Goal: Task Accomplishment & Management: Manage account settings

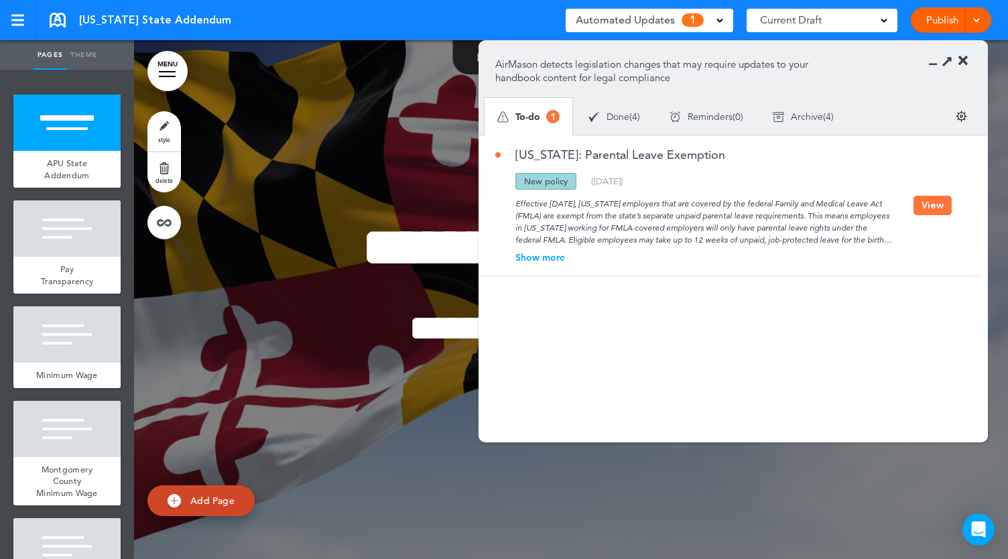
click at [933, 198] on button "View" at bounding box center [932, 205] width 38 height 19
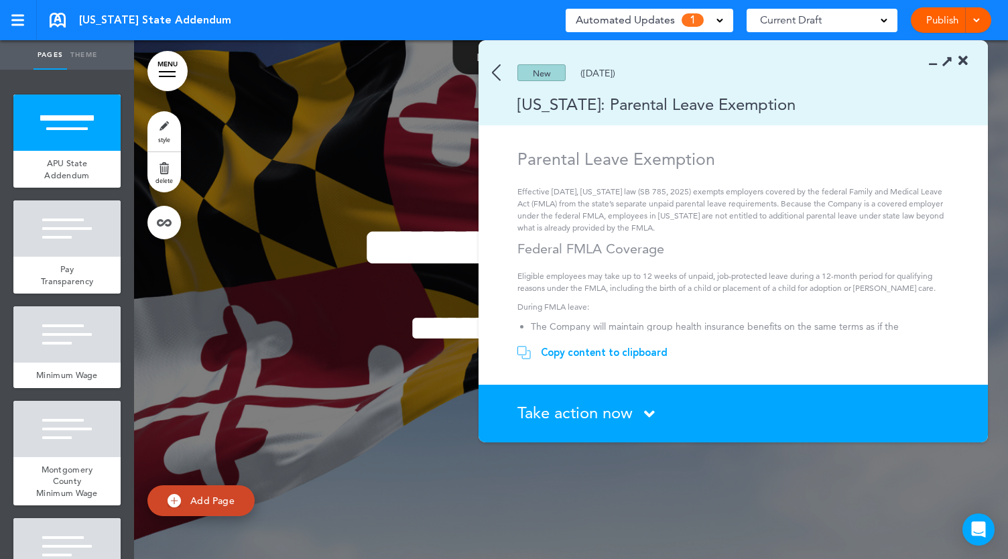
click at [609, 407] on span "Take action now" at bounding box center [574, 412] width 115 height 19
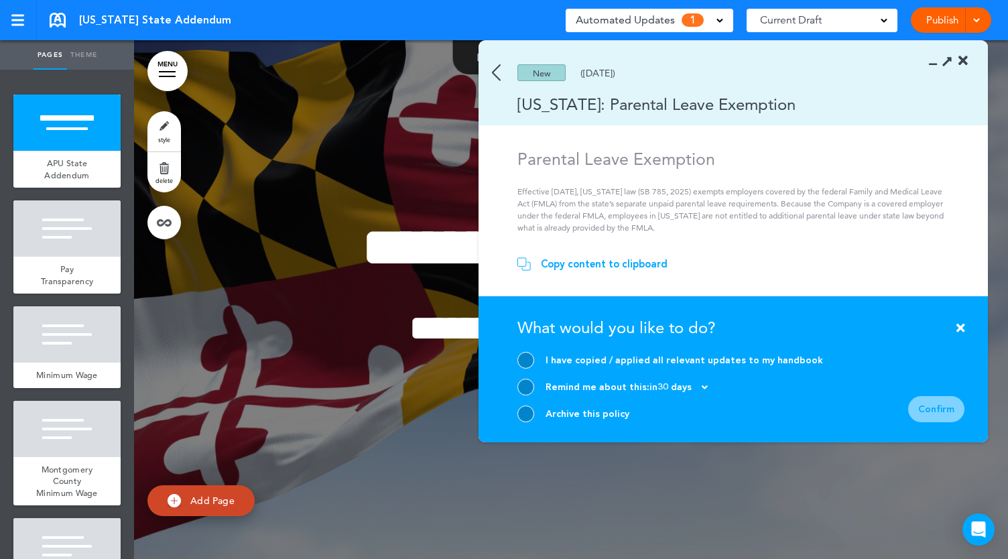
click at [533, 410] on div "Archive this policy" at bounding box center [670, 413] width 306 height 17
click at [525, 414] on div at bounding box center [525, 413] width 17 height 17
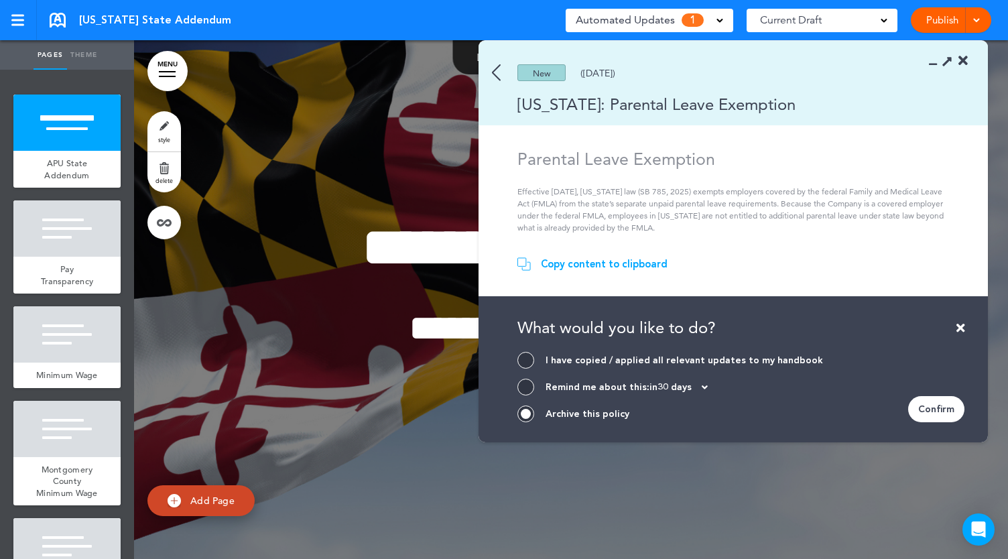
click at [917, 419] on div "Confirm" at bounding box center [936, 409] width 56 height 26
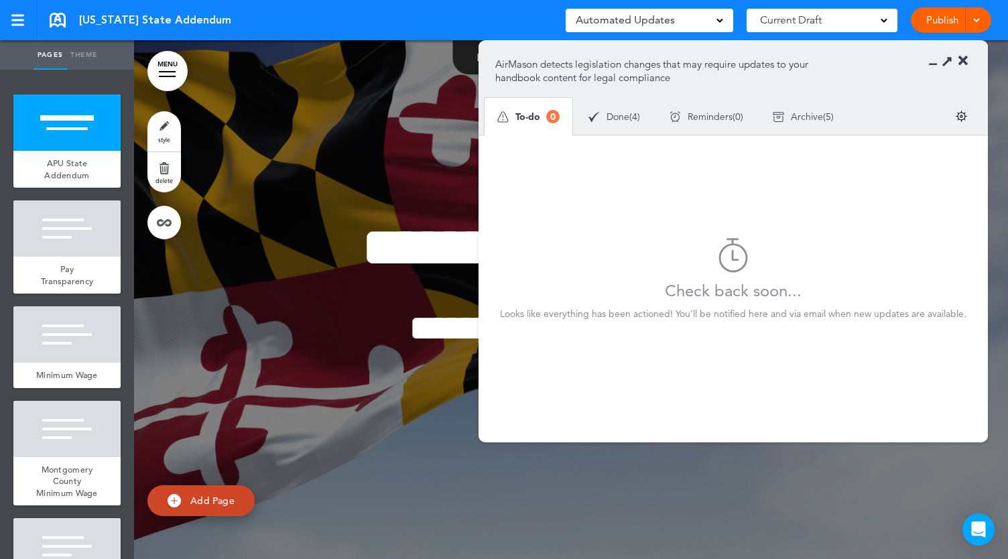
click at [968, 61] on section "AirMason detects legislation changes that may require updates to your handbook …" at bounding box center [733, 88] width 509 height 94
click at [962, 59] on icon at bounding box center [962, 60] width 9 height 13
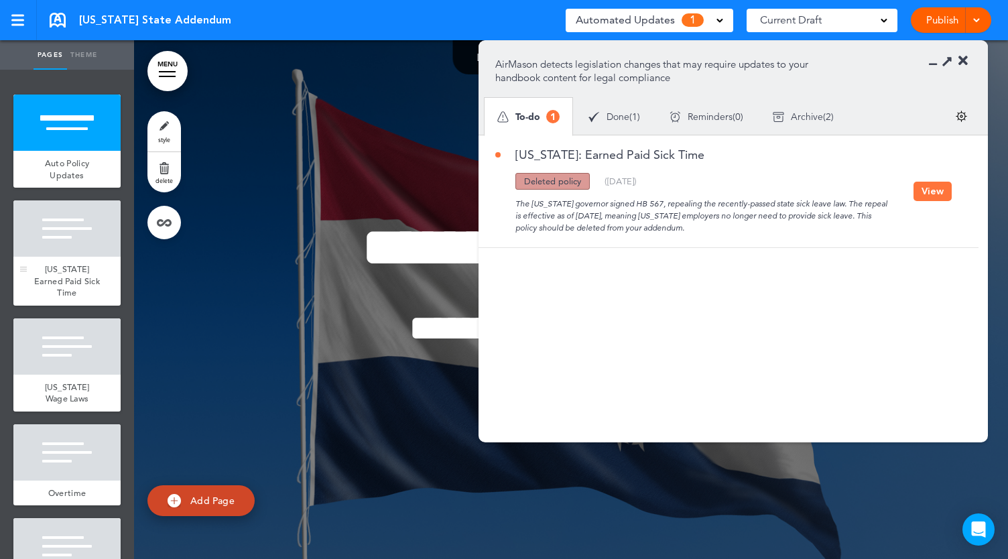
click at [72, 249] on div at bounding box center [66, 228] width 107 height 56
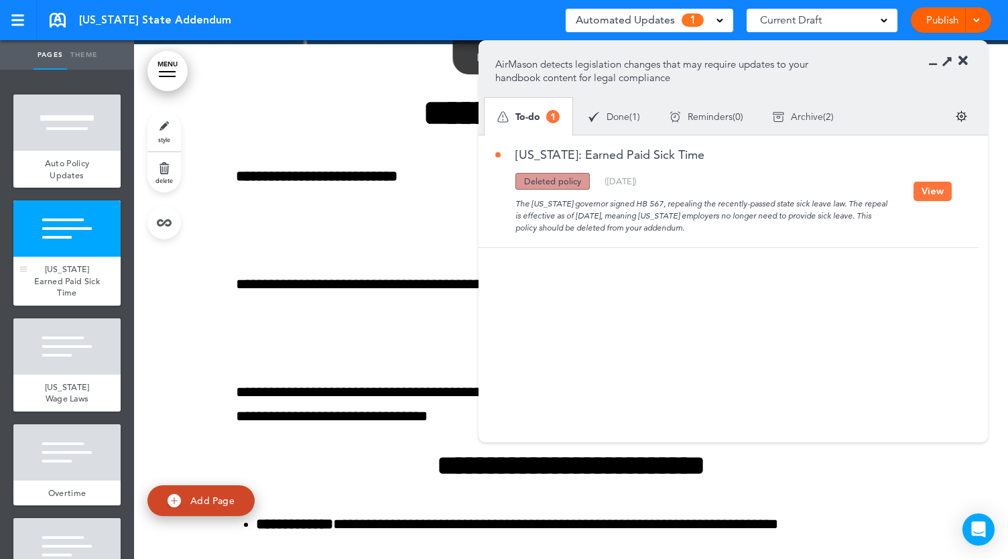
scroll to position [519, 0]
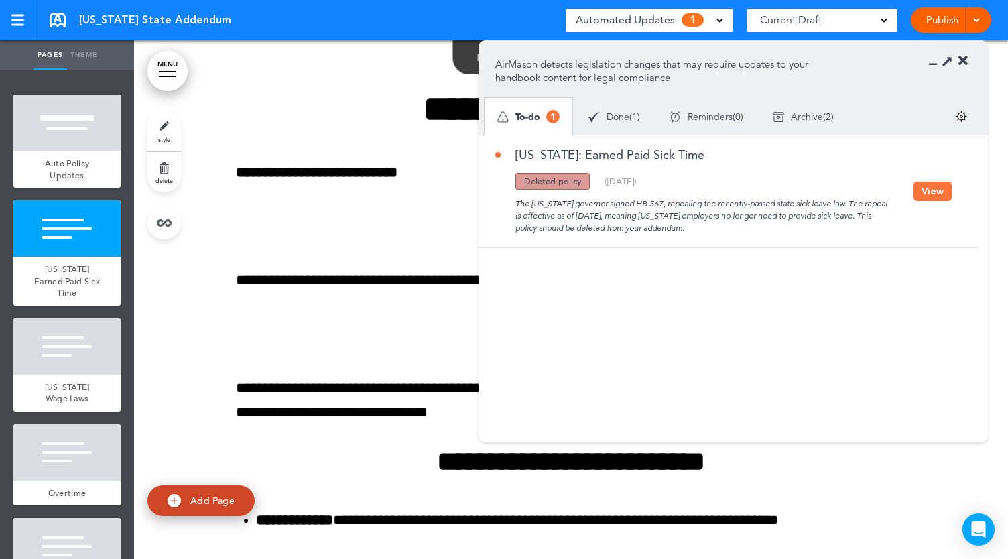
click at [922, 190] on button "View" at bounding box center [932, 191] width 38 height 19
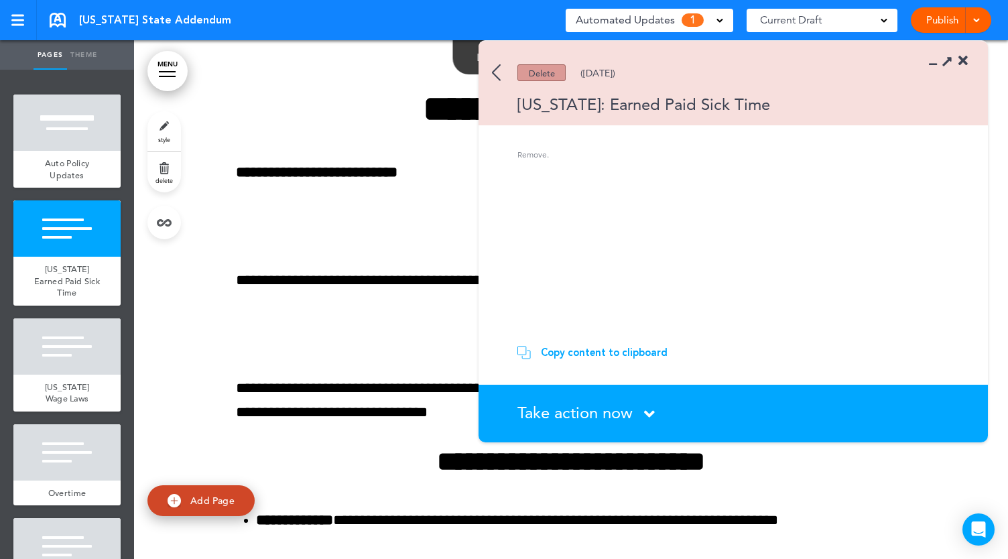
click at [628, 411] on span "Take action now" at bounding box center [574, 412] width 115 height 19
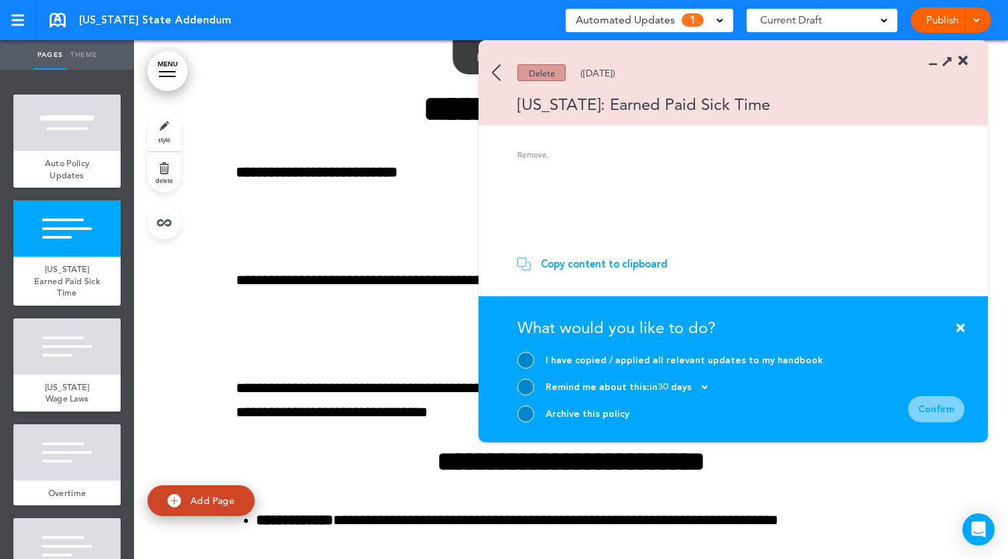
click at [520, 414] on div at bounding box center [525, 413] width 17 height 17
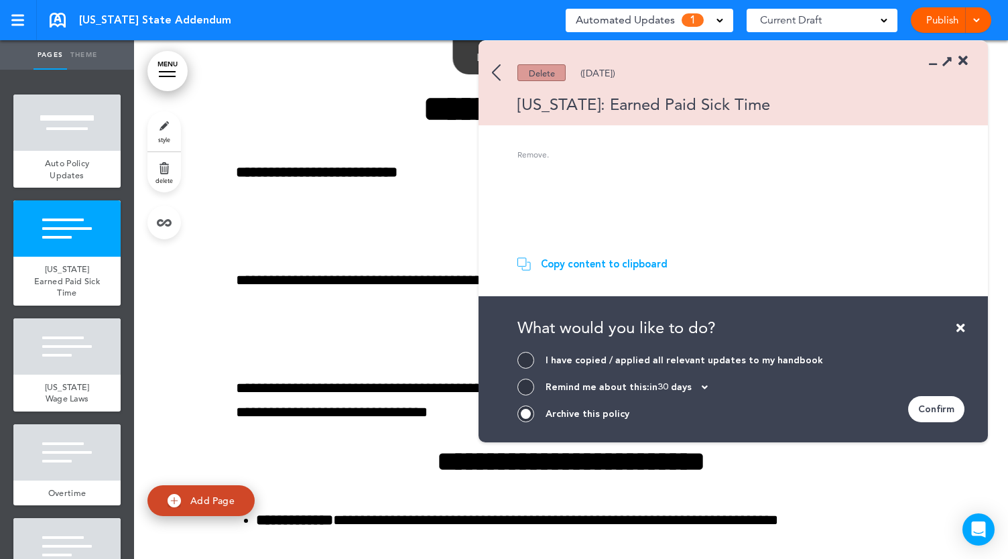
click at [938, 415] on div "Confirm" at bounding box center [936, 409] width 56 height 26
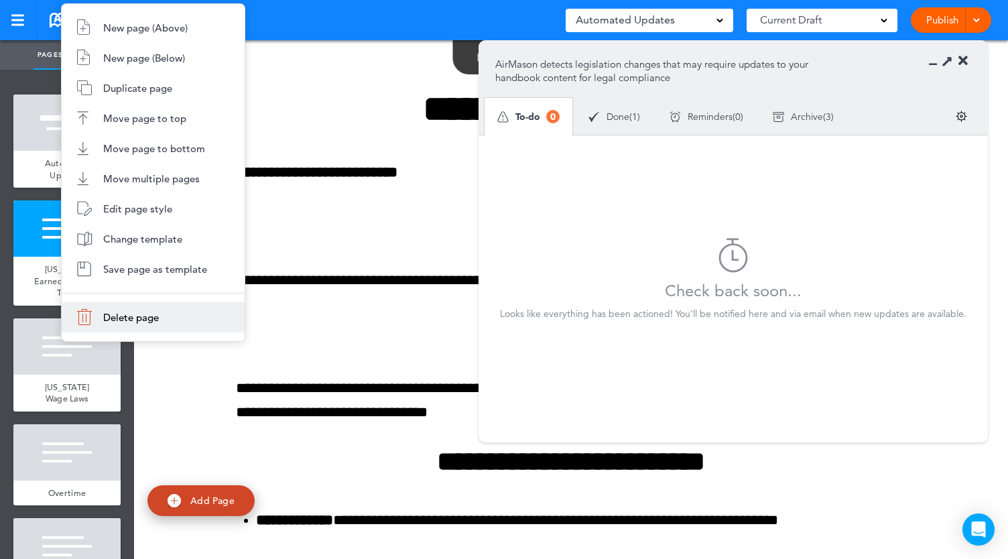
click at [125, 305] on li "Delete page" at bounding box center [153, 317] width 183 height 30
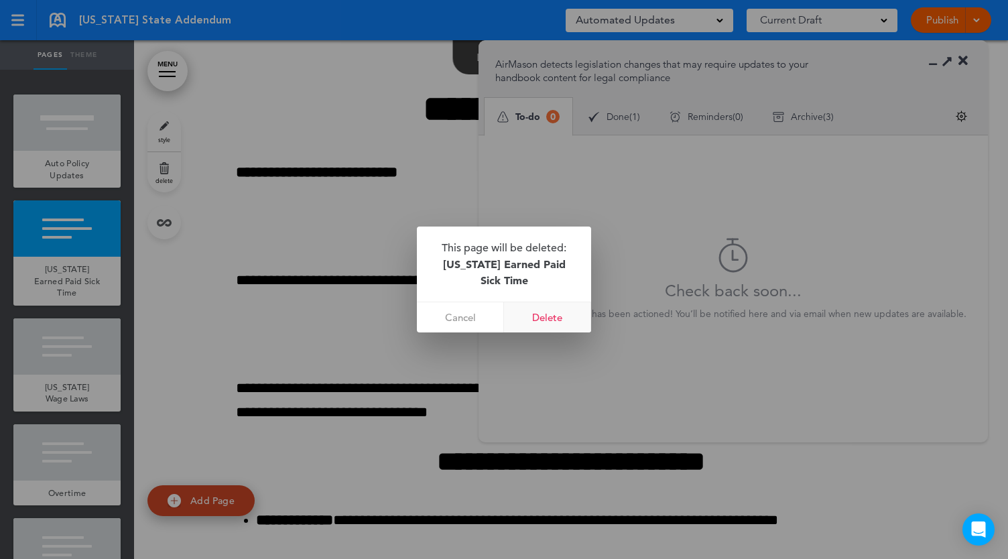
click at [533, 316] on link "Delete" at bounding box center [547, 317] width 87 height 30
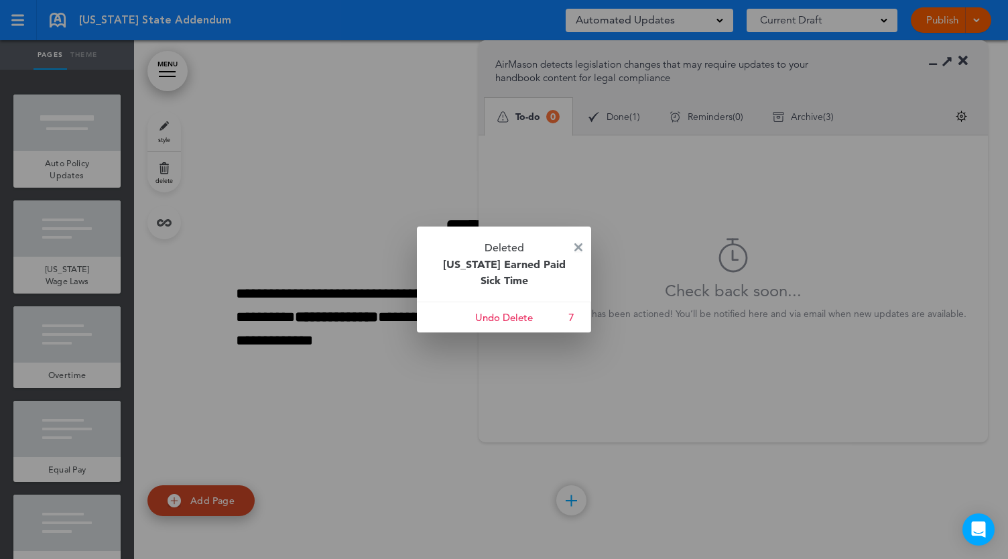
click at [579, 245] on img at bounding box center [578, 247] width 8 height 8
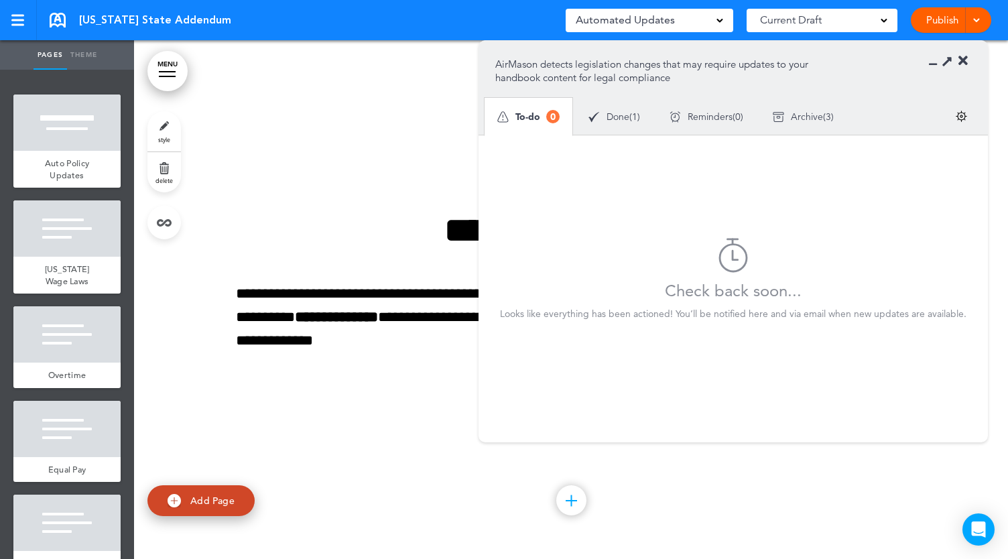
click at [949, 19] on link "Publish" at bounding box center [942, 19] width 42 height 25
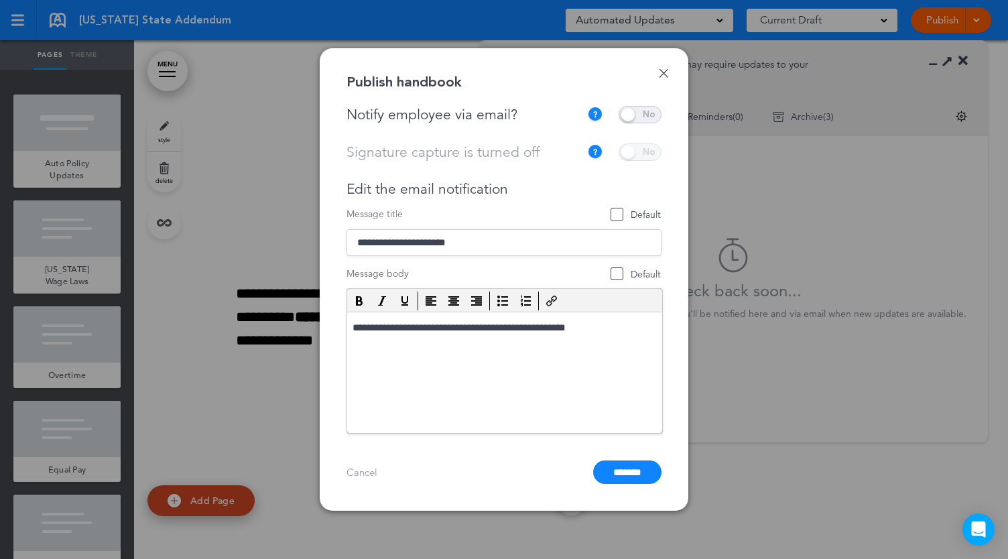
click at [641, 114] on span at bounding box center [640, 114] width 43 height 17
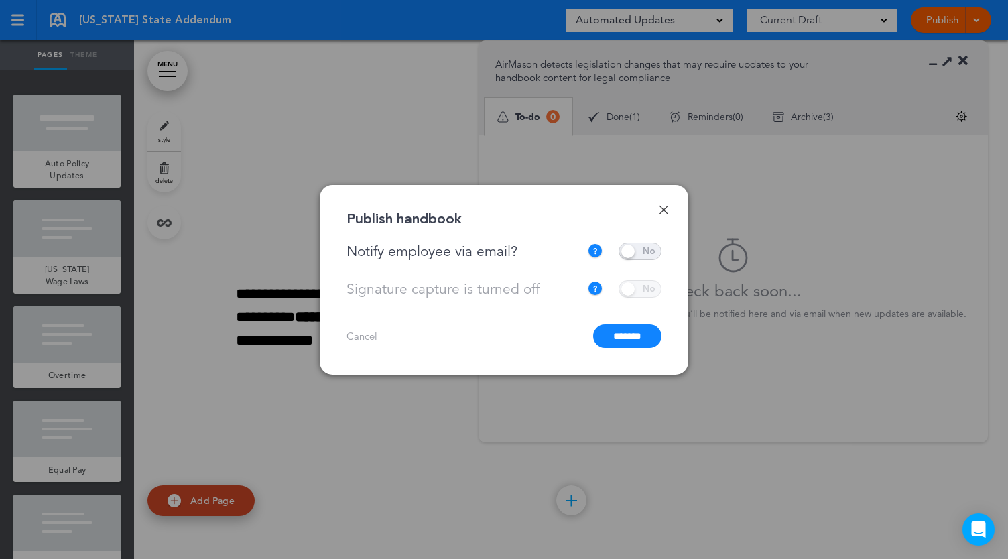
click at [623, 338] on input "*******" at bounding box center [627, 335] width 68 height 23
